Goal: Information Seeking & Learning: Learn about a topic

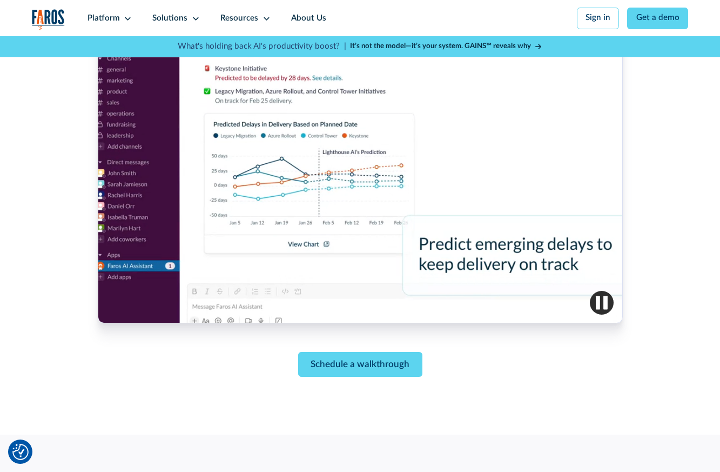
click at [666, 372] on div "Schedule a walkthrough" at bounding box center [360, 175] width 656 height 404
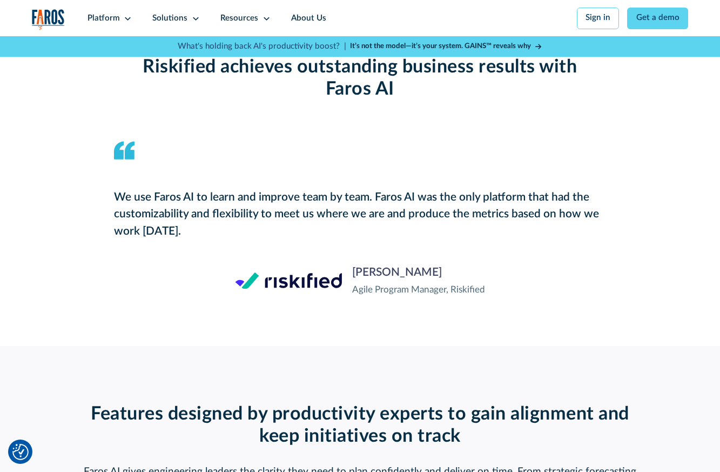
scroll to position [1047, 0]
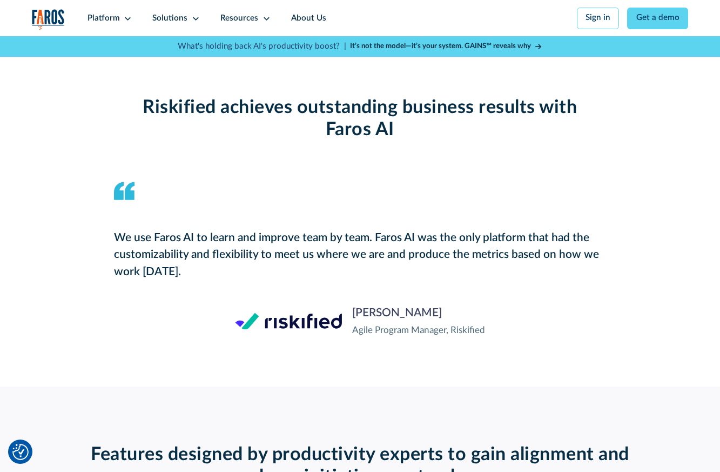
click at [648, 167] on div "Riskified achieves outstanding business results with Faros AI We use Faros AI t…" at bounding box center [360, 216] width 656 height 339
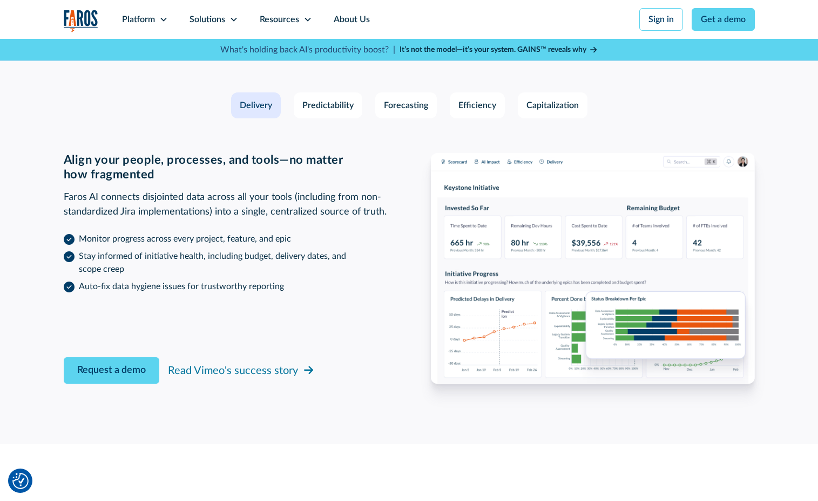
scroll to position [1614, 0]
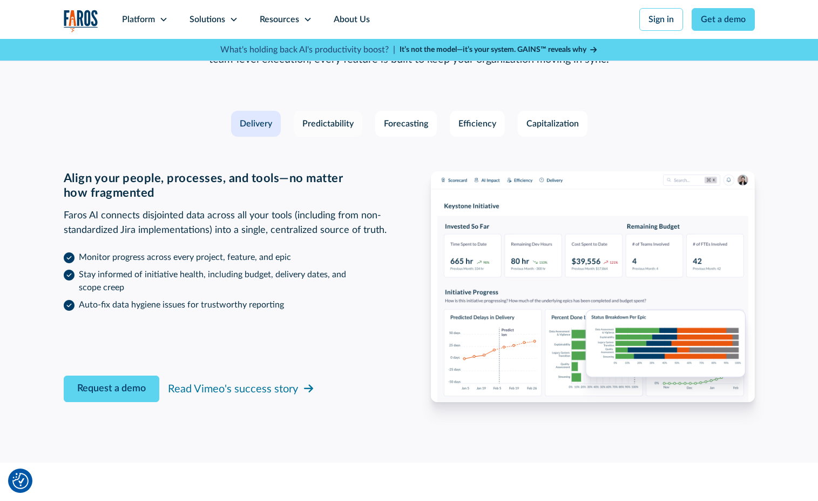
click at [339, 117] on div "Predictability" at bounding box center [328, 123] width 51 height 13
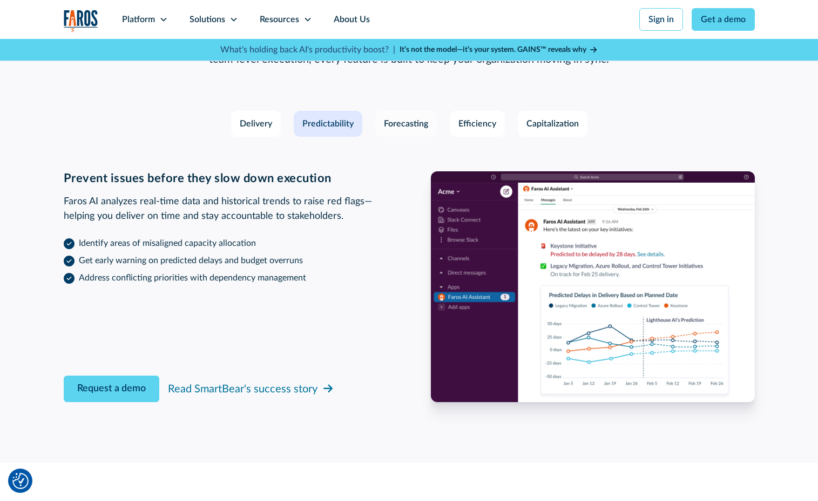
click at [394, 117] on div "Forecasting" at bounding box center [406, 123] width 44 height 13
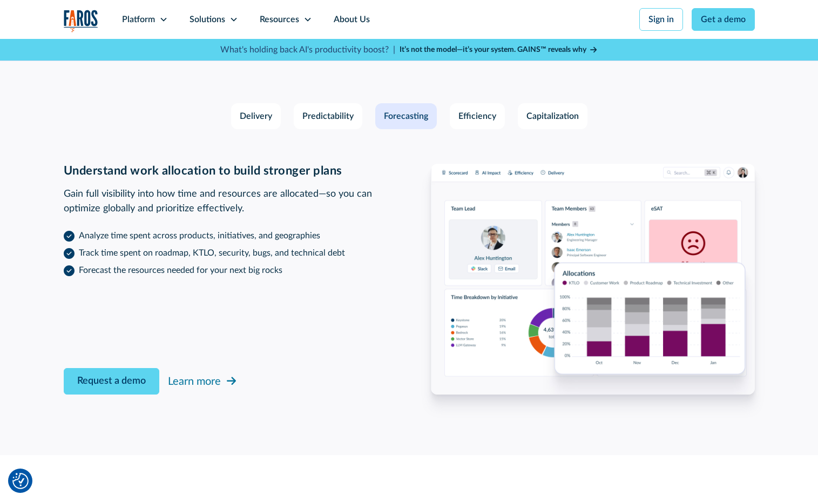
scroll to position [1611, 0]
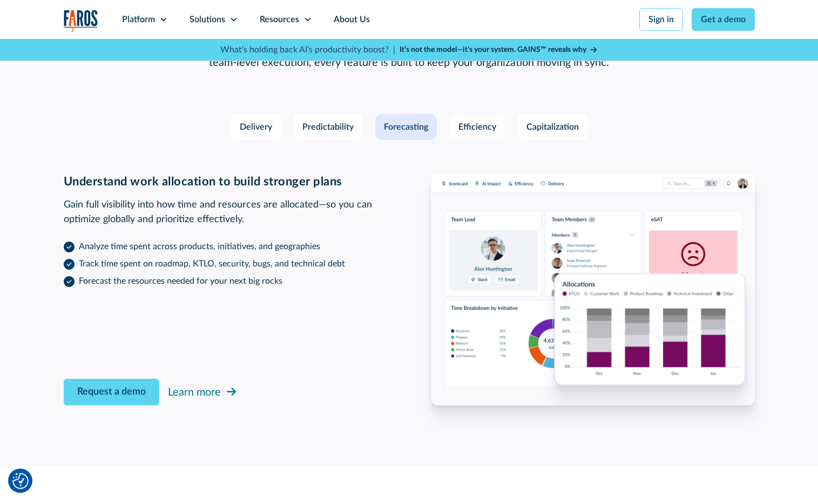
click at [485, 120] on div "Efficiency" at bounding box center [478, 126] width 38 height 13
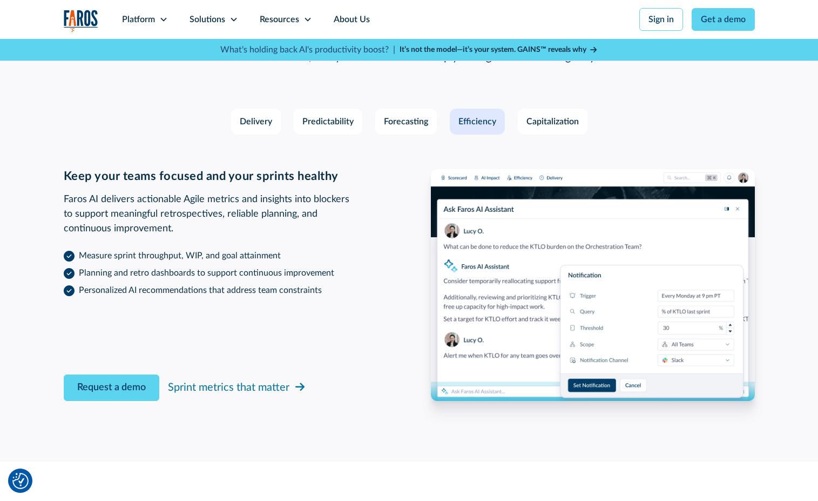
scroll to position [1619, 0]
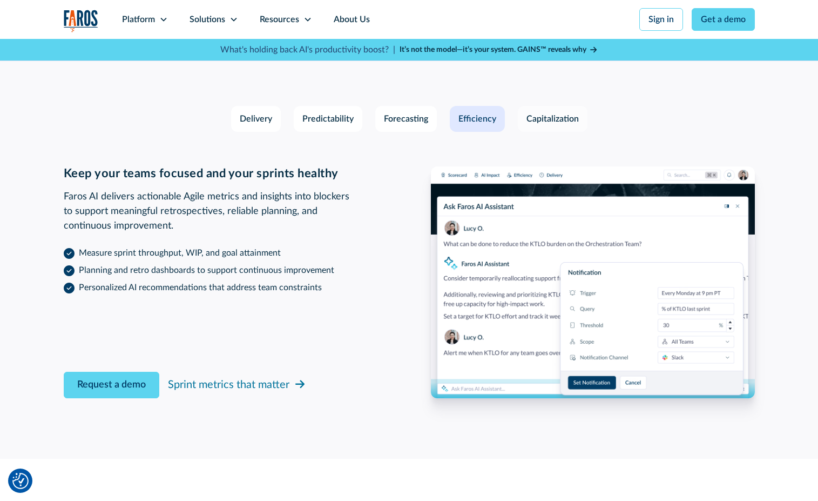
click at [563, 112] on div "Capitalization" at bounding box center [553, 118] width 52 height 13
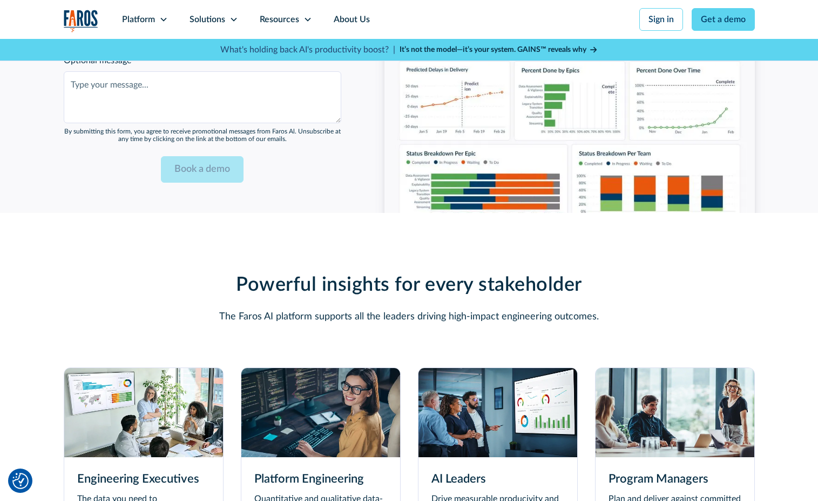
scroll to position [2731, 0]
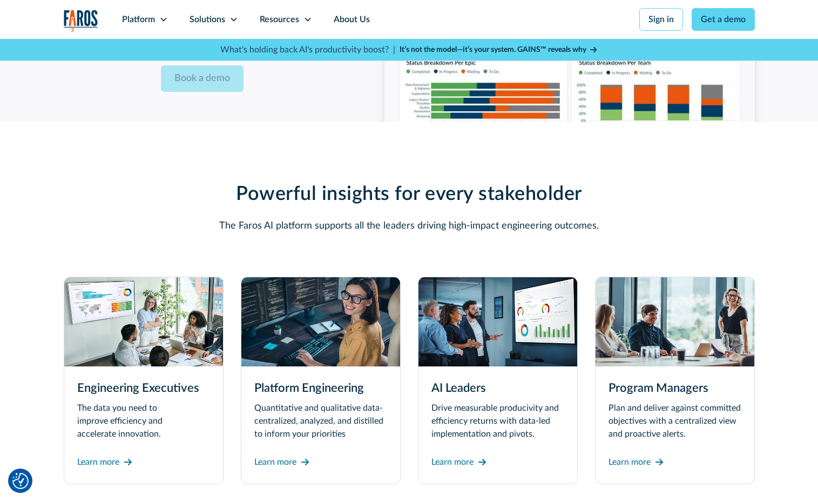
click at [321, 379] on h3 "Platform Engineering" at bounding box center [320, 388] width 133 height 18
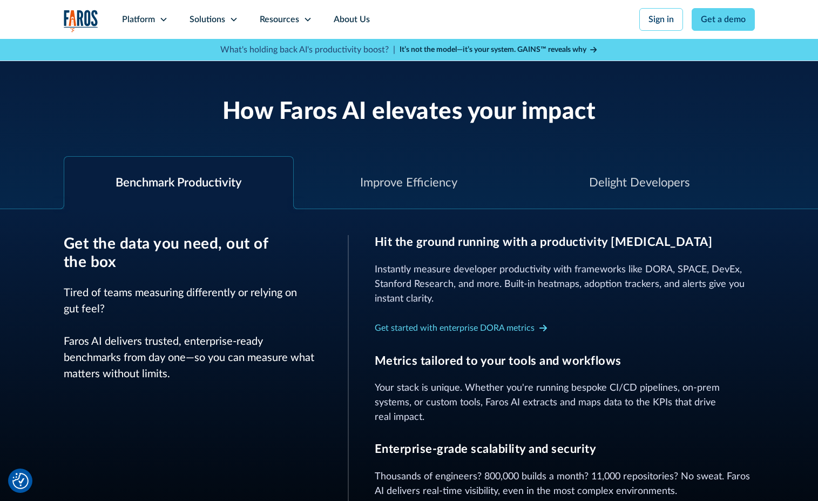
scroll to position [366, 0]
click at [438, 180] on div "Improve Efficiency" at bounding box center [408, 182] width 97 height 18
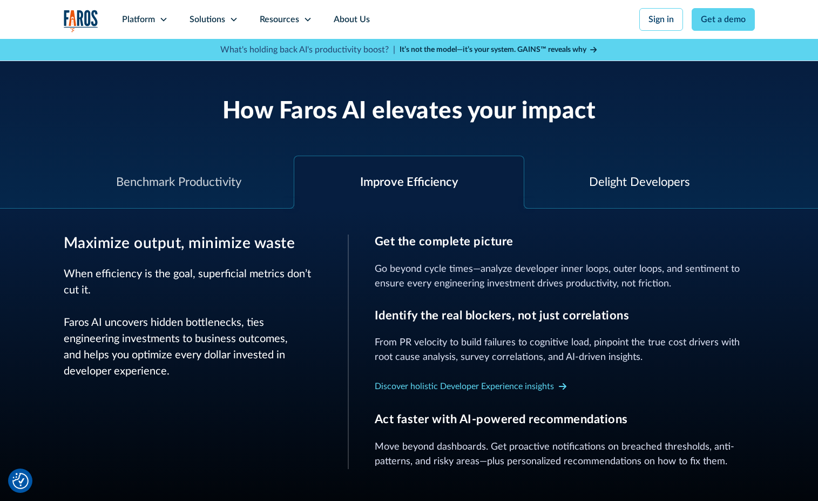
click at [609, 178] on div "Delight Developers" at bounding box center [639, 182] width 101 height 18
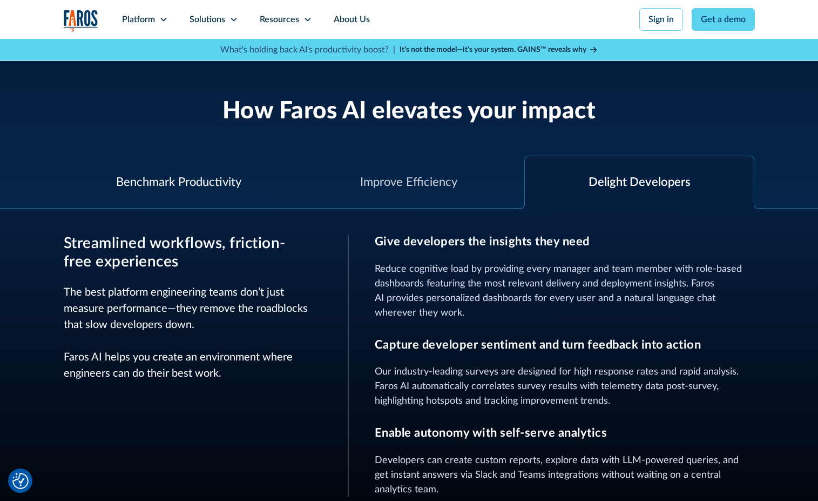
click at [208, 191] on div "Benchmark Productivity" at bounding box center [179, 182] width 231 height 52
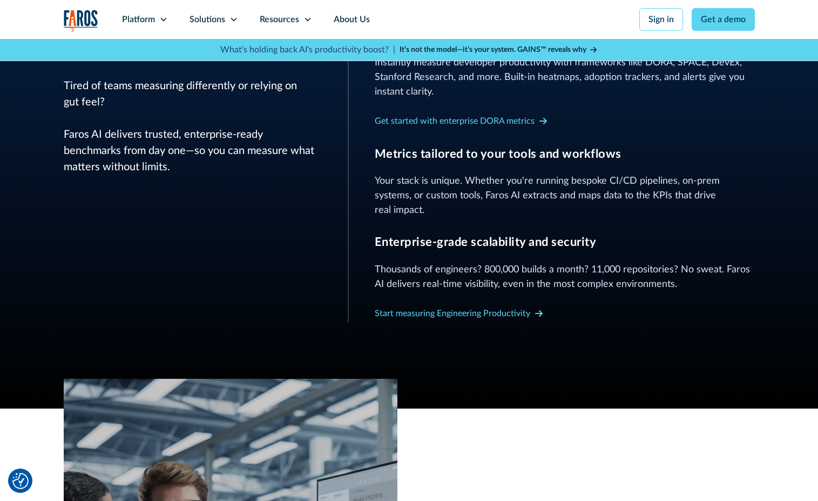
scroll to position [305, 0]
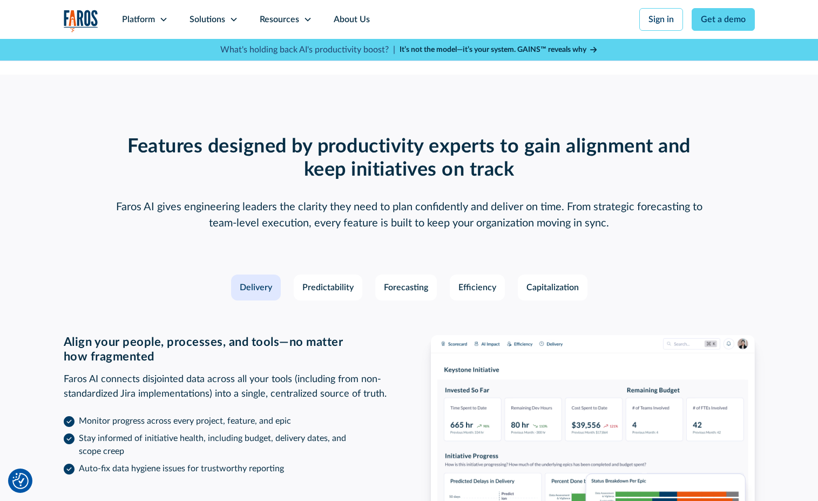
scroll to position [1481, 0]
